Goal: Task Accomplishment & Management: Manage account settings

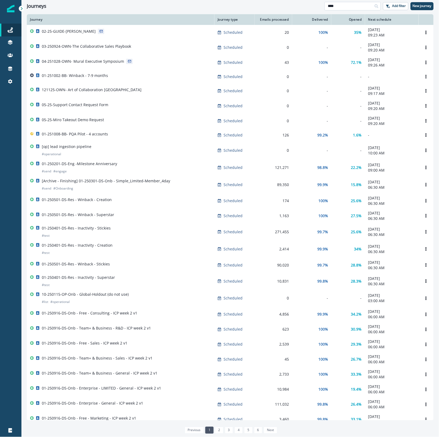
click at [353, 5] on input "****" at bounding box center [353, 6] width 56 height 9
click at [375, 6] on icon at bounding box center [377, 6] width 4 height 4
click at [360, 6] on input "****" at bounding box center [353, 6] width 56 height 9
type input "****"
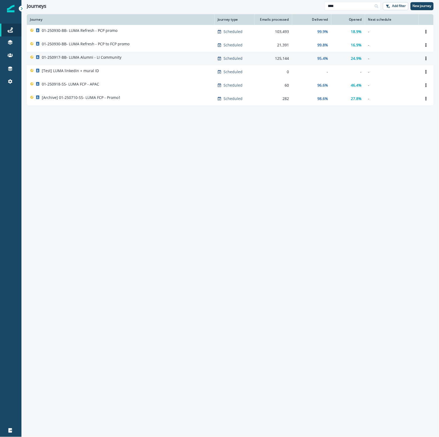
click at [158, 60] on div "01-250917-BB- LUMA Alumni - LI Community" at bounding box center [120, 59] width 181 height 8
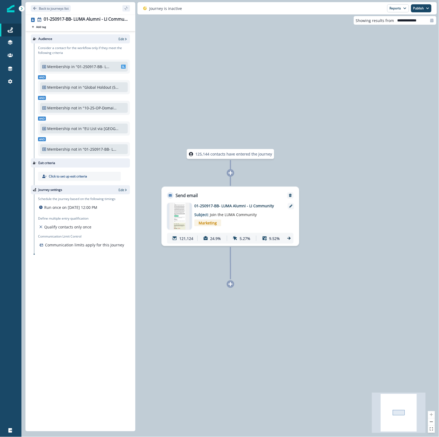
click at [290, 238] on icon at bounding box center [289, 238] width 5 height 5
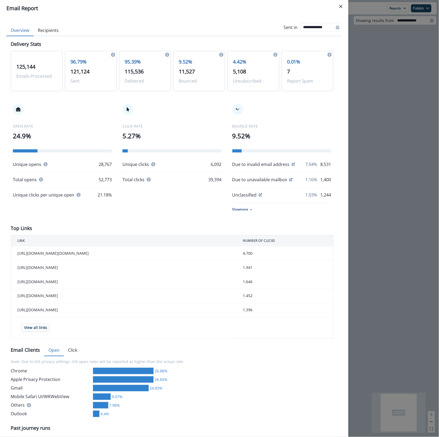
drag, startPoint x: 164, startPoint y: 26, endPoint x: 281, endPoint y: 14, distance: 117.5
click at [164, 25] on div "**********" at bounding box center [174, 27] width 336 height 17
click at [344, 7] on button "Close" at bounding box center [341, 6] width 9 height 9
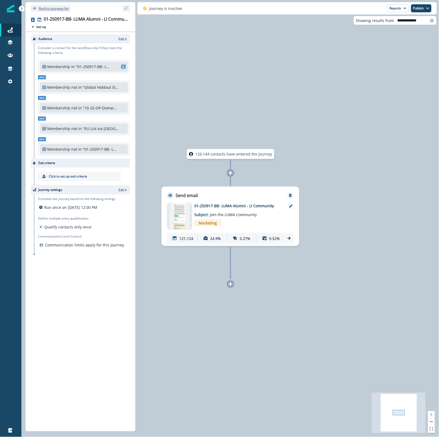
click at [39, 7] on p "Back to journeys list" at bounding box center [54, 8] width 30 height 5
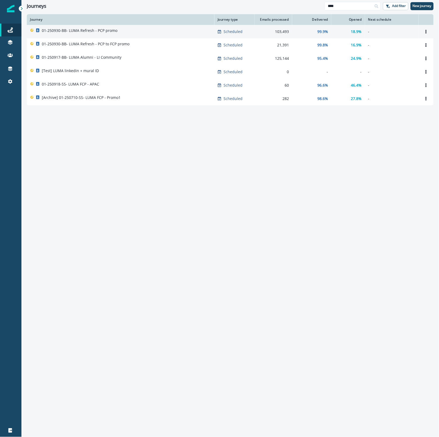
click at [137, 31] on div "01-250930-BB- LUMA Refresh - PCP promo" at bounding box center [120, 32] width 181 height 8
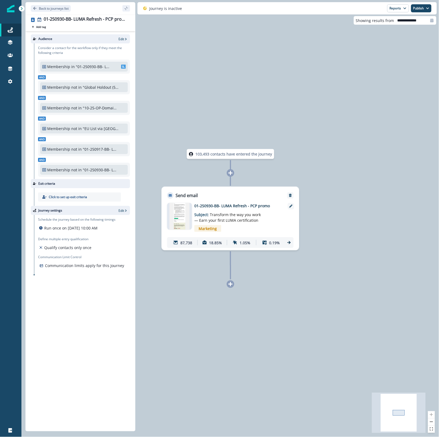
click at [289, 243] on icon at bounding box center [288, 242] width 3 height 3
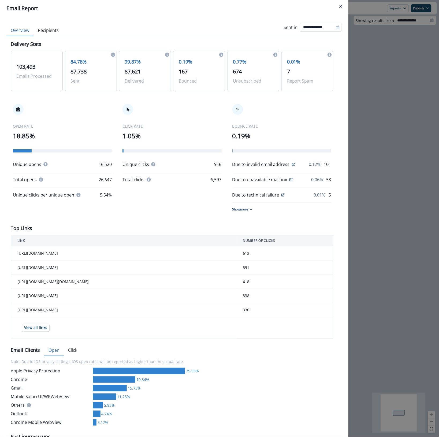
click at [397, 136] on div "**********" at bounding box center [219, 218] width 439 height 437
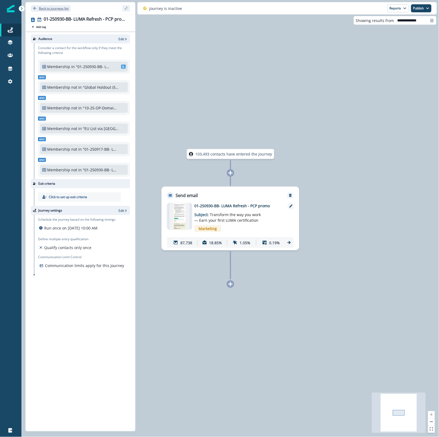
click at [45, 6] on p "Back to journeys list" at bounding box center [54, 8] width 30 height 5
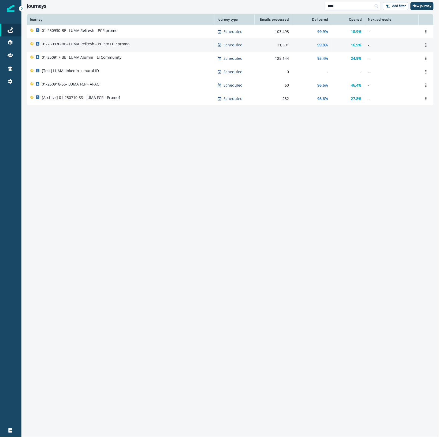
click at [146, 42] on div "01-250930-BB- LUMA Refresh - PCP to FCP promo" at bounding box center [120, 45] width 181 height 8
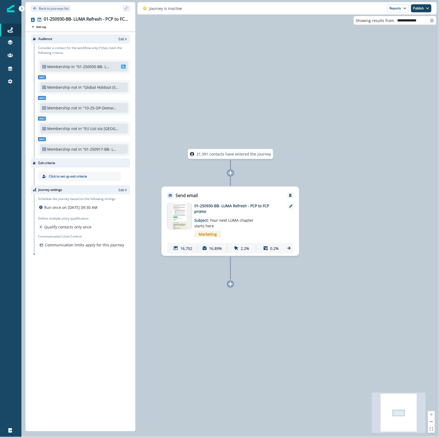
click at [288, 248] on icon at bounding box center [289, 248] width 5 height 5
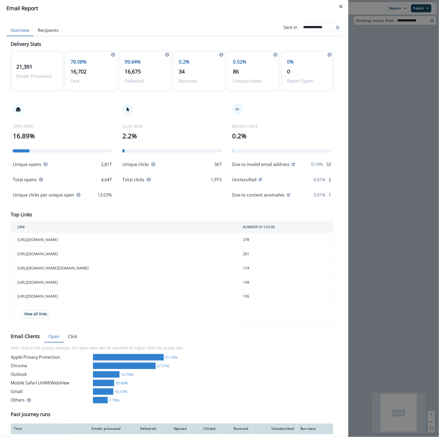
click at [146, 20] on div "**********" at bounding box center [174, 27] width 336 height 17
click at [416, 110] on div "**********" at bounding box center [219, 218] width 439 height 437
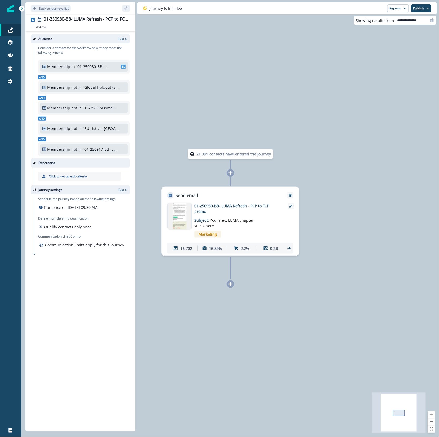
click at [57, 9] on p "Back to journeys list" at bounding box center [54, 8] width 30 height 5
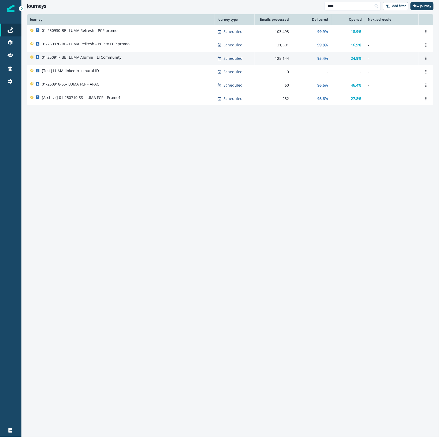
click at [137, 57] on div "01-250917-BB- LUMA Alumni - LI Community" at bounding box center [120, 59] width 181 height 8
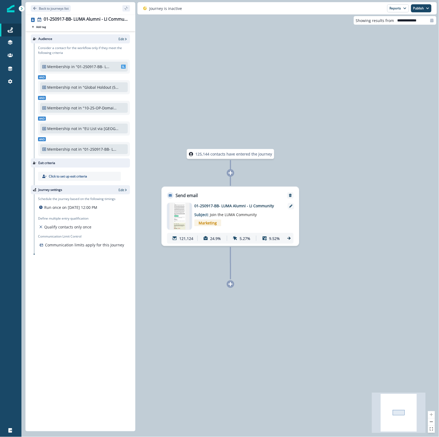
click at [293, 240] on div "121,124 24.9% 5.27% 9.52%" at bounding box center [230, 238] width 127 height 11
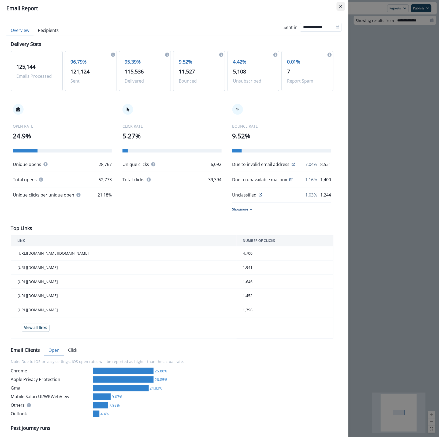
click at [344, 3] on button "Close" at bounding box center [341, 6] width 9 height 9
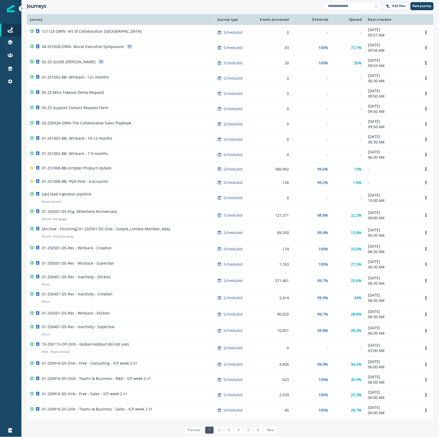
click at [434, 46] on div "Journey Journey type Emails processed Delivered Opened Next schedule 121125-OWN…" at bounding box center [230, 225] width 418 height 422
click at [356, 7] on input at bounding box center [353, 6] width 56 height 9
type input "***"
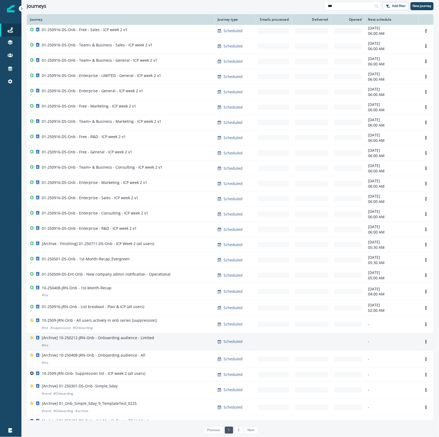
scroll to position [82, 0]
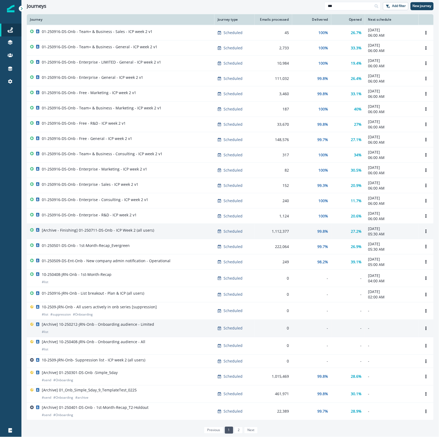
click at [178, 228] on div "[Archive - Finishing] 01-250711-DS-Onb - ICP Week 2 (all users)" at bounding box center [120, 232] width 181 height 8
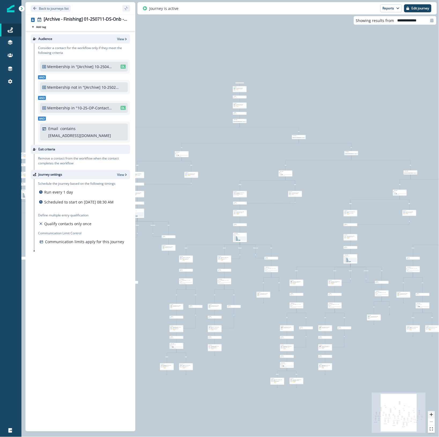
click at [434, 416] on button "zoom in" at bounding box center [431, 414] width 7 height 7
click at [433, 416] on icon "zoom in" at bounding box center [431, 414] width 3 height 3
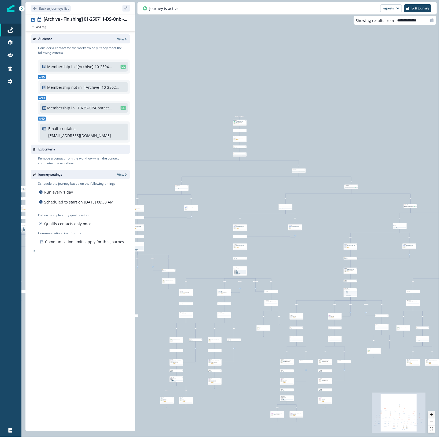
click at [432, 415] on icon "zoom in" at bounding box center [431, 414] width 3 height 3
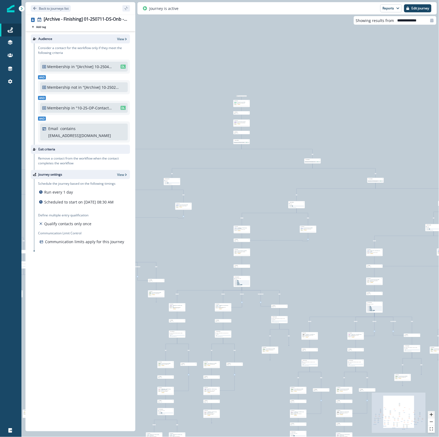
click at [432, 415] on icon "zoom in" at bounding box center [431, 414] width 3 height 3
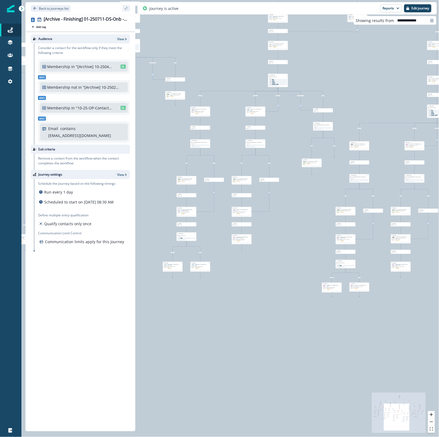
drag, startPoint x: 270, startPoint y: 409, endPoint x: 296, endPoint y: 205, distance: 206.1
click at [296, 205] on div "43,373 contacts have entered the journey Send email Email asset changed, journe…" at bounding box center [230, 218] width 418 height 437
click at [431, 415] on icon "zoom in" at bounding box center [431, 414] width 3 height 3
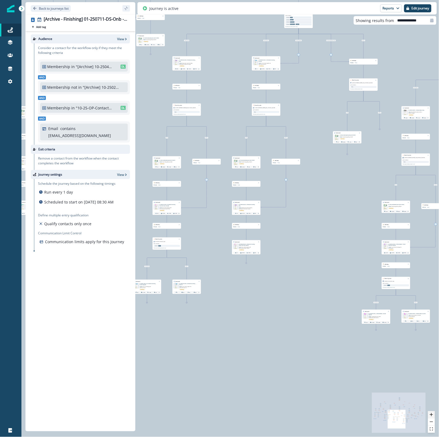
click at [431, 415] on icon "zoom in" at bounding box center [431, 414] width 3 height 3
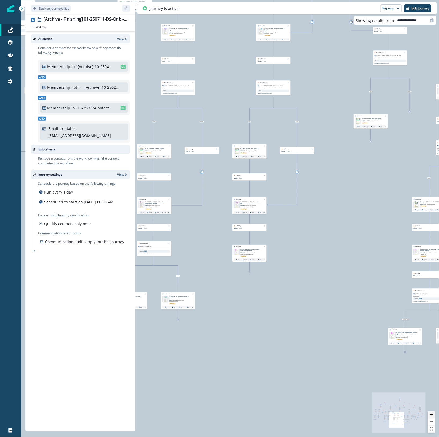
click at [431, 415] on icon "zoom in" at bounding box center [431, 414] width 3 height 3
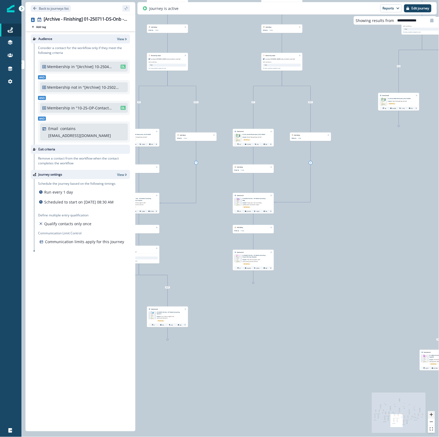
click at [431, 415] on icon "zoom in" at bounding box center [431, 414] width 3 height 3
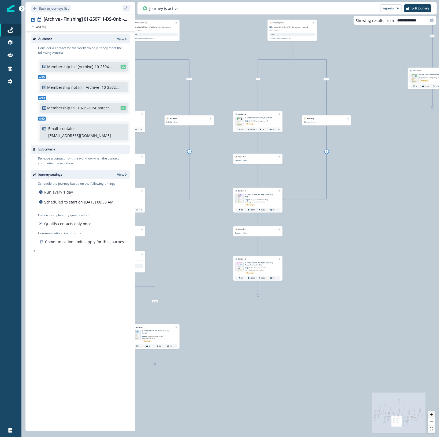
click at [431, 415] on icon "zoom in" at bounding box center [431, 414] width 3 height 3
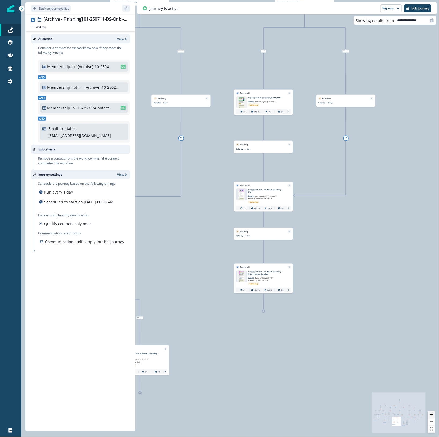
click at [431, 415] on icon "zoom in" at bounding box center [431, 414] width 3 height 3
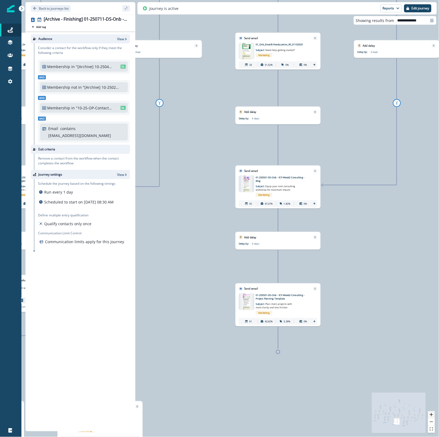
click at [431, 415] on icon "zoom in" at bounding box center [431, 414] width 3 height 3
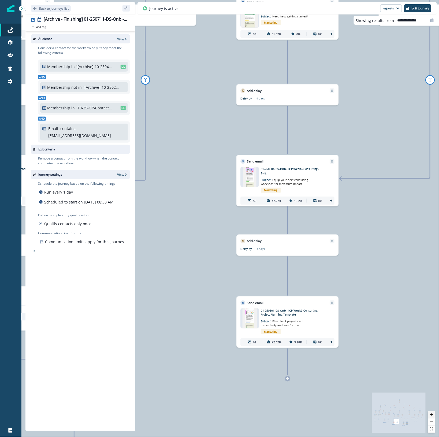
click at [431, 415] on icon "zoom in" at bounding box center [431, 414] width 3 height 3
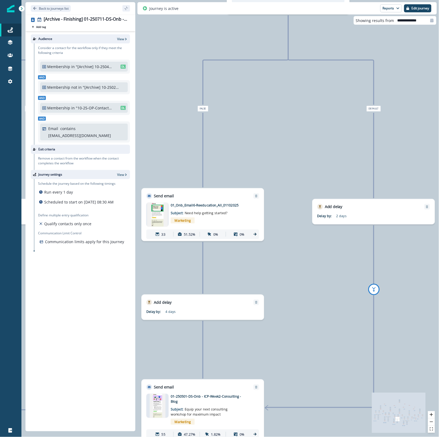
drag, startPoint x: 424, startPoint y: 216, endPoint x: 327, endPoint y: 453, distance: 256.1
click at [327, 437] on html "A newer version of Inflection.io is available. Refresh your page to load the la…" at bounding box center [219, 218] width 439 height 437
click at [431, 26] on div "43,373 contacts have entered the journey Send email Email asset changed, journe…" at bounding box center [230, 218] width 418 height 437
click at [433, 21] on icon at bounding box center [432, 21] width 3 height 4
select select "*"
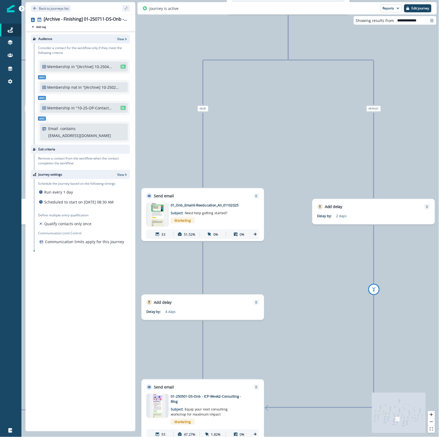
select select "****"
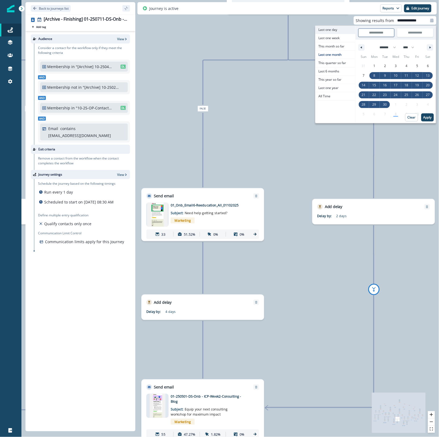
click at [338, 30] on span "Last one day" at bounding box center [336, 30] width 40 height 8
type input "**********"
select select "*"
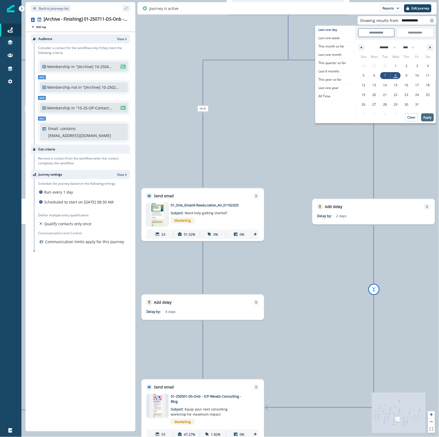
click at [424, 116] on p "Apply" at bounding box center [428, 118] width 8 height 4
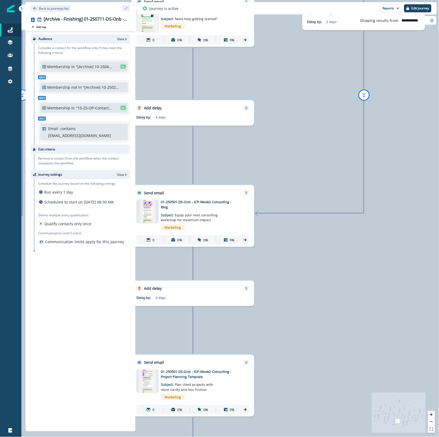
drag, startPoint x: 338, startPoint y: 353, endPoint x: 232, endPoint y: 195, distance: 190.0
click at [328, 152] on div "0 contact has entered the journey Send email Email asset changed, journey repor…" at bounding box center [230, 218] width 418 height 437
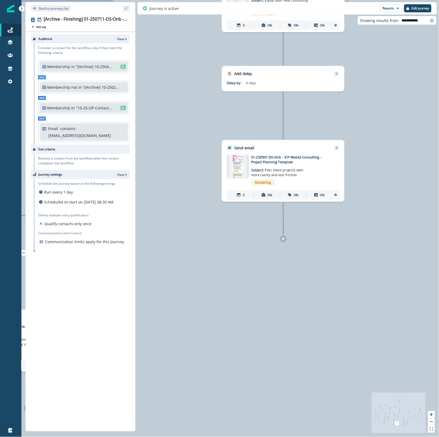
drag, startPoint x: 293, startPoint y: 313, endPoint x: 353, endPoint y: 149, distance: 174.6
click at [384, 101] on div "0 contact has entered the journey Send email Email asset changed, journey repor…" at bounding box center [230, 218] width 418 height 437
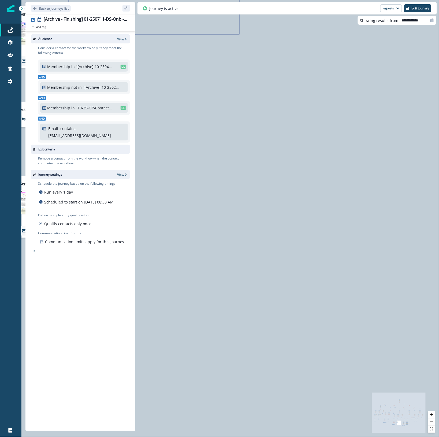
drag, startPoint x: 152, startPoint y: 330, endPoint x: 145, endPoint y: 313, distance: 18.5
click at [122, 330] on div "Back to journeys list [Archive - Finishing] 01-250711-DS-Onb - ICP Week 2 (all …" at bounding box center [230, 218] width 418 height 437
drag, startPoint x: 287, startPoint y: 286, endPoint x: 223, endPoint y: 355, distance: 94.9
click at [223, 355] on div "0 contact has entered the journey Send email Email asset changed, journey repor…" at bounding box center [230, 218] width 418 height 437
drag, startPoint x: 311, startPoint y: 302, endPoint x: 302, endPoint y: 322, distance: 21.6
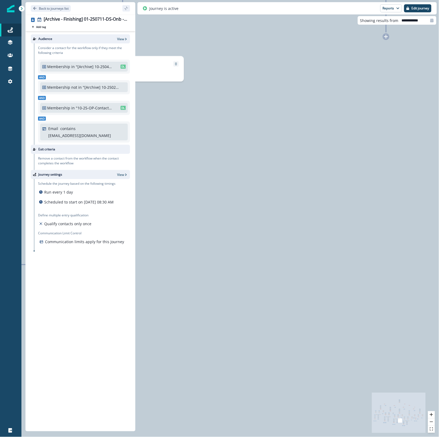
click at [311, 333] on div "0 contact has entered the journey Send email Email asset changed, journey repor…" at bounding box center [230, 218] width 418 height 437
click at [279, 191] on div "0 contact has entered the journey Send email Email asset changed, journey repor…" at bounding box center [230, 218] width 418 height 437
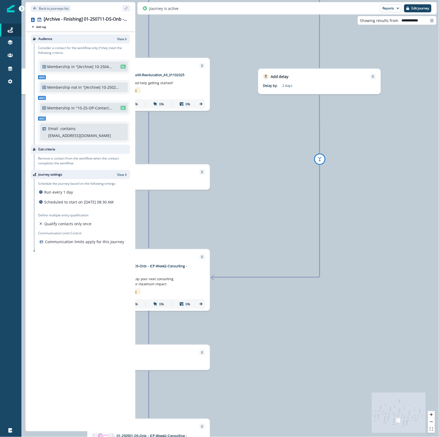
drag, startPoint x: 242, startPoint y: 252, endPoint x: 437, endPoint y: 267, distance: 195.8
click at [439, 259] on html "A newer version of Inflection.io is available. Refresh your page to load the la…" at bounding box center [219, 218] width 439 height 437
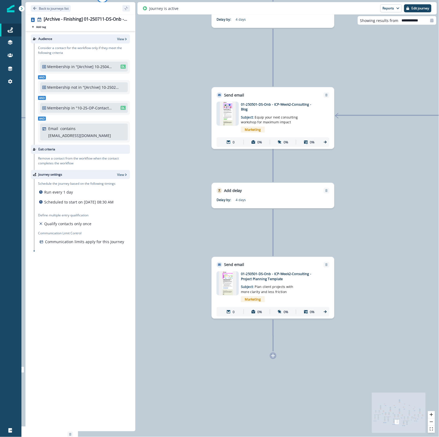
drag, startPoint x: 310, startPoint y: 371, endPoint x: 433, endPoint y: 212, distance: 201.6
click at [433, 212] on div "0 contact has entered the journey Send email Email asset changed, journey repor…" at bounding box center [230, 218] width 418 height 437
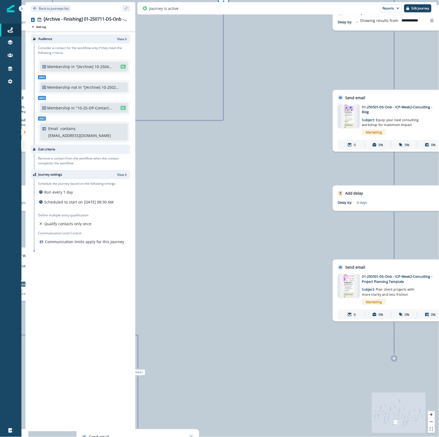
drag, startPoint x: 252, startPoint y: 361, endPoint x: 379, endPoint y: 355, distance: 128.0
click at [379, 355] on div "0 contact has entered the journey Send email Email asset changed, journey repor…" at bounding box center [230, 218] width 418 height 437
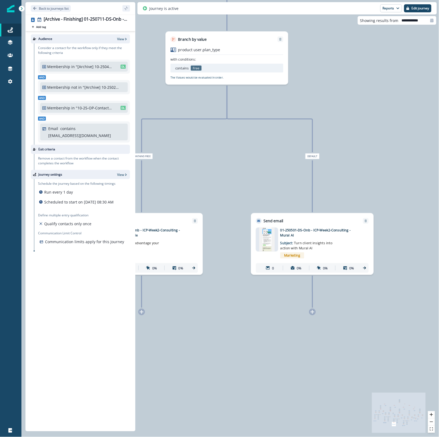
drag, startPoint x: 389, startPoint y: 312, endPoint x: 337, endPoint y: 306, distance: 53.3
click at [439, 237] on html "A newer version of Inflection.io is available. Refresh your page to load the la…" at bounding box center [219, 218] width 439 height 437
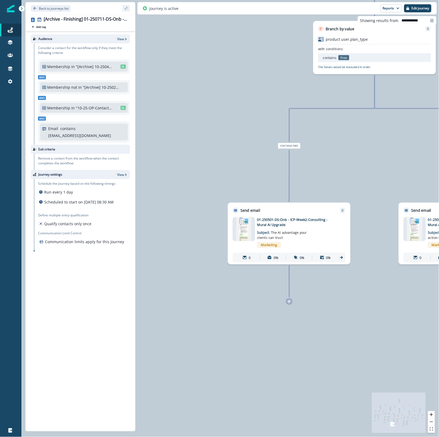
drag, startPoint x: 271, startPoint y: 336, endPoint x: 398, endPoint y: 348, distance: 127.7
click at [398, 348] on div "0 contact has entered the journey Send email Email asset changed, journey repor…" at bounding box center [230, 218] width 418 height 437
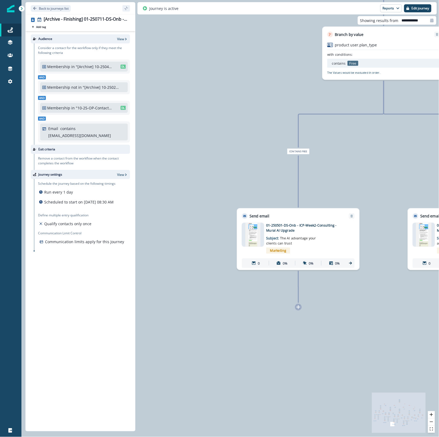
drag, startPoint x: 356, startPoint y: 341, endPoint x: 405, endPoint y: 338, distance: 48.9
click at [403, 338] on div "0 contact has entered the journey Send email Email asset changed, journey repor…" at bounding box center [230, 218] width 418 height 437
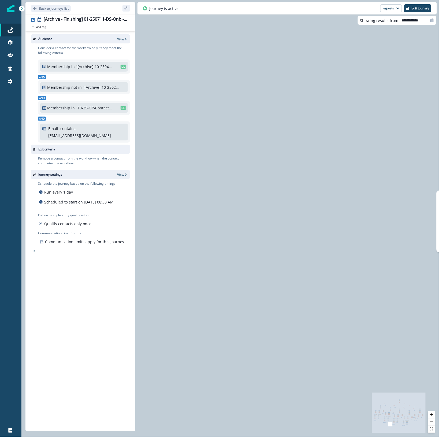
drag, startPoint x: 215, startPoint y: 328, endPoint x: 415, endPoint y: 346, distance: 200.6
click at [439, 349] on html "A newer version of Inflection.io is available. Refresh your page to load the la…" at bounding box center [219, 218] width 439 height 437
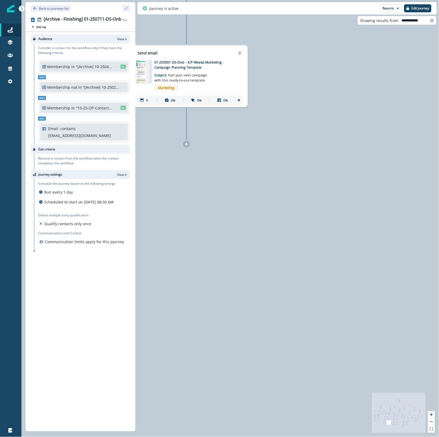
drag, startPoint x: 301, startPoint y: 328, endPoint x: 271, endPoint y: 431, distance: 107.3
click at [278, 437] on html "A newer version of Inflection.io is available. Refresh your page to load the la…" at bounding box center [219, 218] width 439 height 437
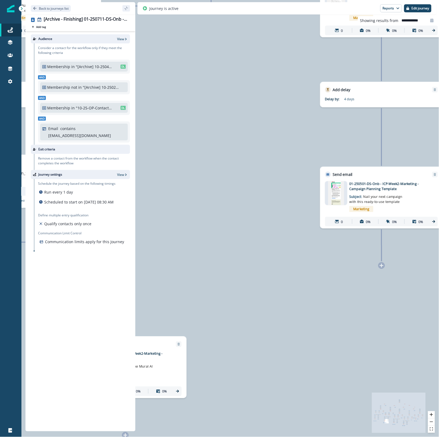
drag, startPoint x: 439, startPoint y: 323, endPoint x: 435, endPoint y: 371, distance: 48.2
click at [439, 375] on html "A newer version of Inflection.io is available. Refresh your page to load the la…" at bounding box center [219, 218] width 439 height 437
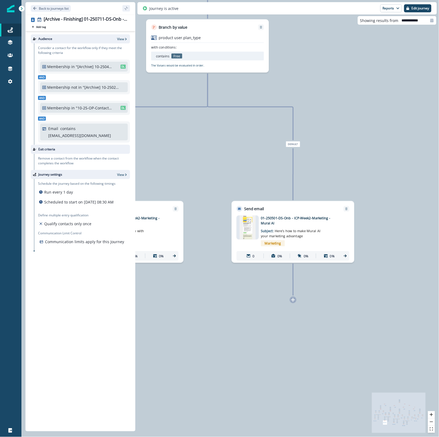
drag, startPoint x: 224, startPoint y: 322, endPoint x: 396, endPoint y: 125, distance: 261.3
click at [394, 131] on div "0 contact has entered the journey Send email Email asset changed, journey repor…" at bounding box center [230, 218] width 418 height 437
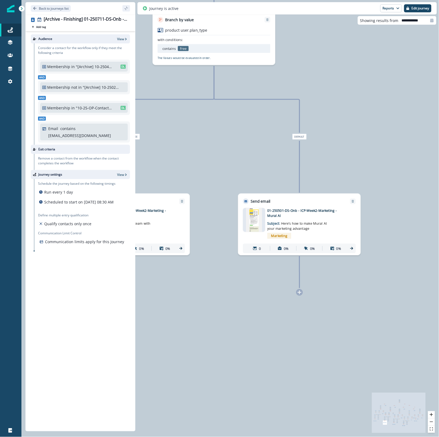
drag, startPoint x: 217, startPoint y: 331, endPoint x: 438, endPoint y: 318, distance: 220.8
click at [439, 320] on html "A newer version of Inflection.io is available. Refresh your page to load the la…" at bounding box center [219, 218] width 439 height 437
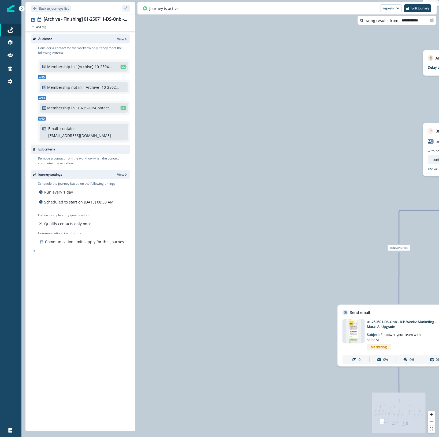
drag, startPoint x: 243, startPoint y: 323, endPoint x: 249, endPoint y: 301, distance: 23.2
click at [291, 437] on html "A newer version of Inflection.io is available. Refresh your page to load the la…" at bounding box center [219, 218] width 439 height 437
click at [423, 9] on p "Edit journey" at bounding box center [421, 8] width 18 height 4
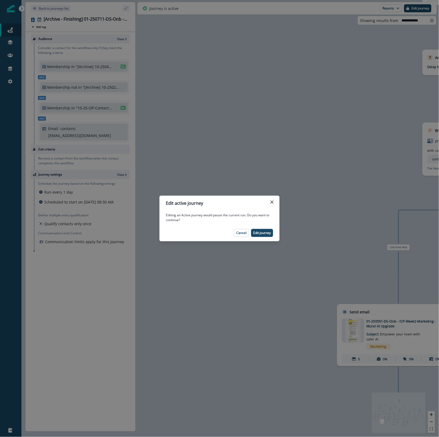
click at [260, 231] on p "Edit journey" at bounding box center [262, 233] width 18 height 4
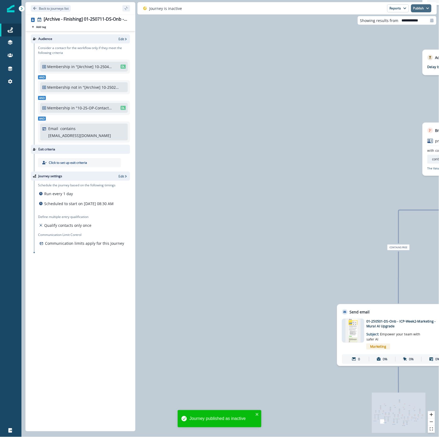
click at [422, 10] on button "Publish" at bounding box center [421, 8] width 20 height 8
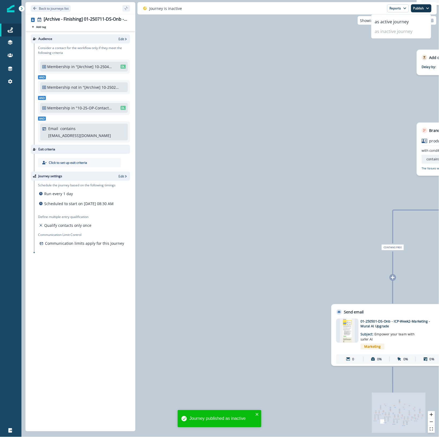
click at [293, 54] on div "0 contact has entered the journey Send email Email asset changed, journey repor…" at bounding box center [230, 218] width 418 height 437
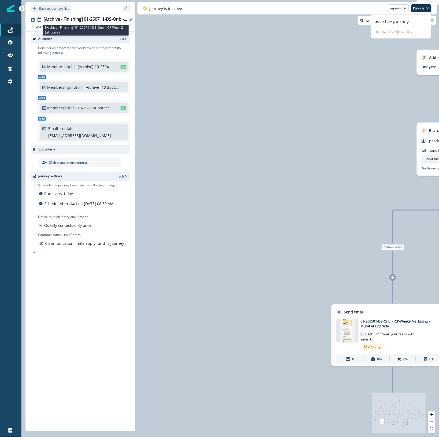
click at [58, 18] on div "[Archive - Finishing] 01-250711-DS-Onb - ICP Week 2 (all users)" at bounding box center [86, 20] width 84 height 6
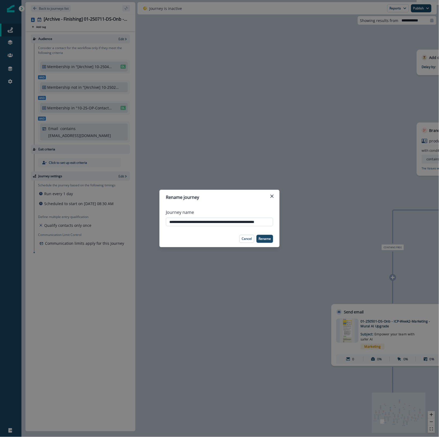
click at [202, 223] on input "**********" at bounding box center [219, 222] width 107 height 9
type input "**********"
click at [268, 238] on p "Rename" at bounding box center [265, 239] width 12 height 4
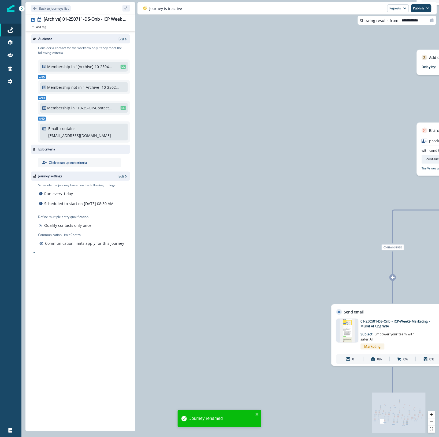
click at [193, 282] on div "0 contact has entered the journey Send email Email asset changed, journey repor…" at bounding box center [230, 218] width 418 height 437
click at [54, 8] on p "Back to journeys list" at bounding box center [54, 8] width 30 height 5
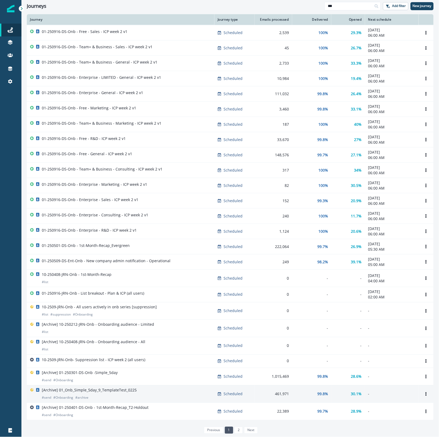
scroll to position [13, 0]
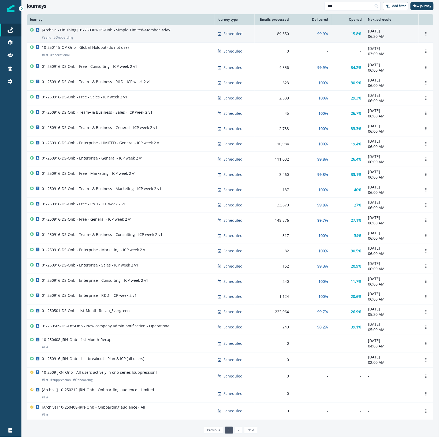
click at [169, 33] on div "[Archive - Finishing] 01-250301-DS-Onb - Simple_Limited-Member_4day # send # On…" at bounding box center [120, 33] width 181 height 13
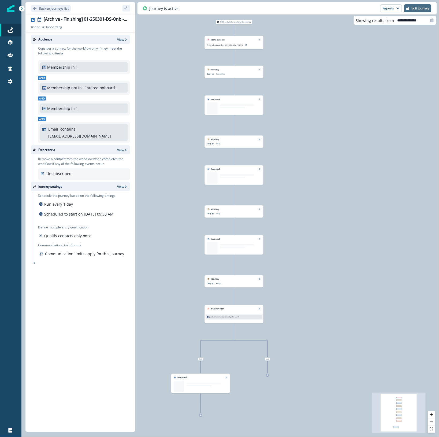
click at [421, 9] on p "Edit journey" at bounding box center [421, 8] width 18 height 4
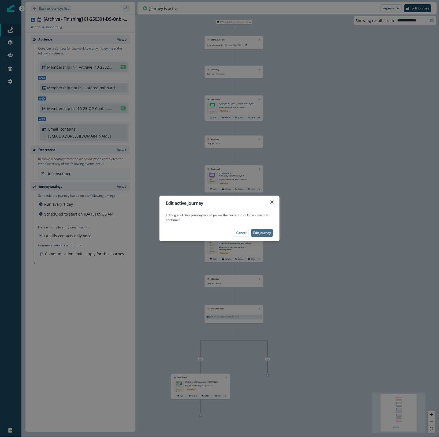
click at [261, 232] on p "Edit journey" at bounding box center [262, 233] width 18 height 4
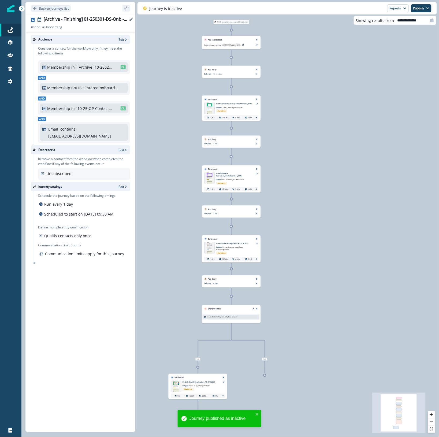
click at [130, 18] on icon "Edit name" at bounding box center [131, 19] width 3 height 3
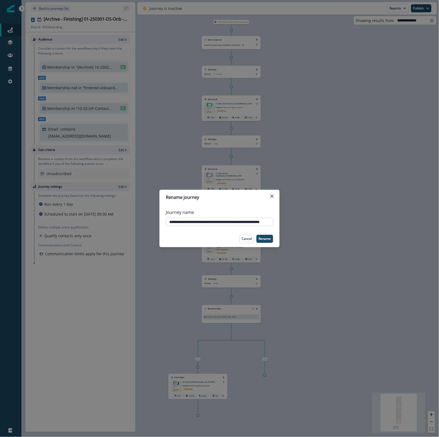
click at [202, 222] on input "**********" at bounding box center [219, 222] width 107 height 9
type input "**********"
click at [265, 241] on p "Rename" at bounding box center [265, 239] width 12 height 4
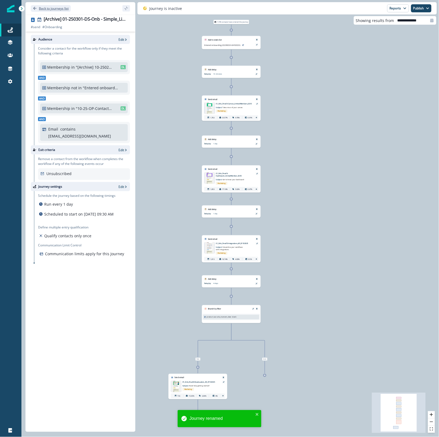
click at [54, 6] on p "Back to journeys list" at bounding box center [54, 8] width 30 height 5
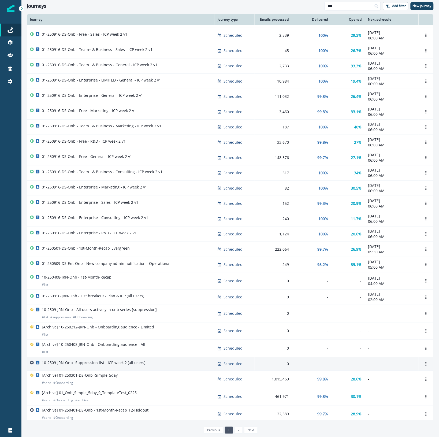
scroll to position [80, 0]
